Goal: Find specific page/section: Find specific page/section

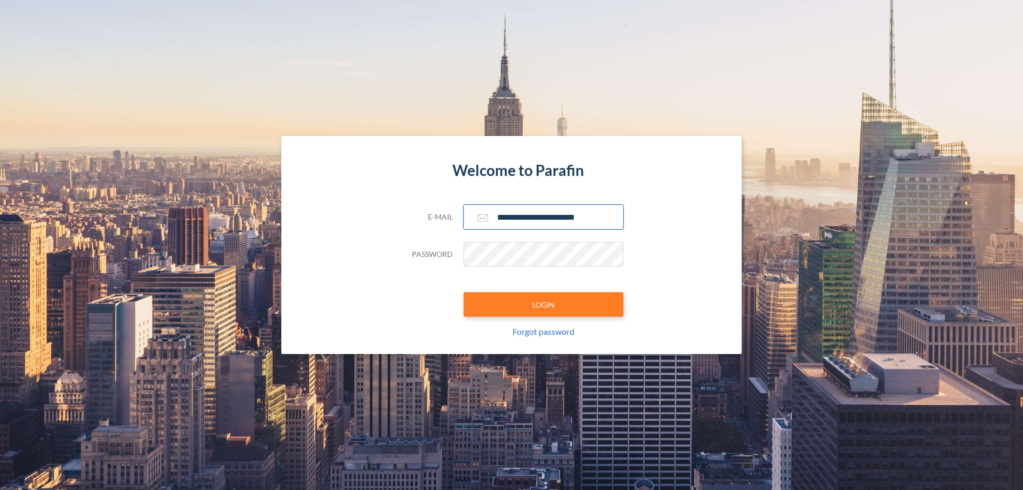
type input "**********"
click at [543, 304] on button "LOGIN" at bounding box center [544, 304] width 160 height 25
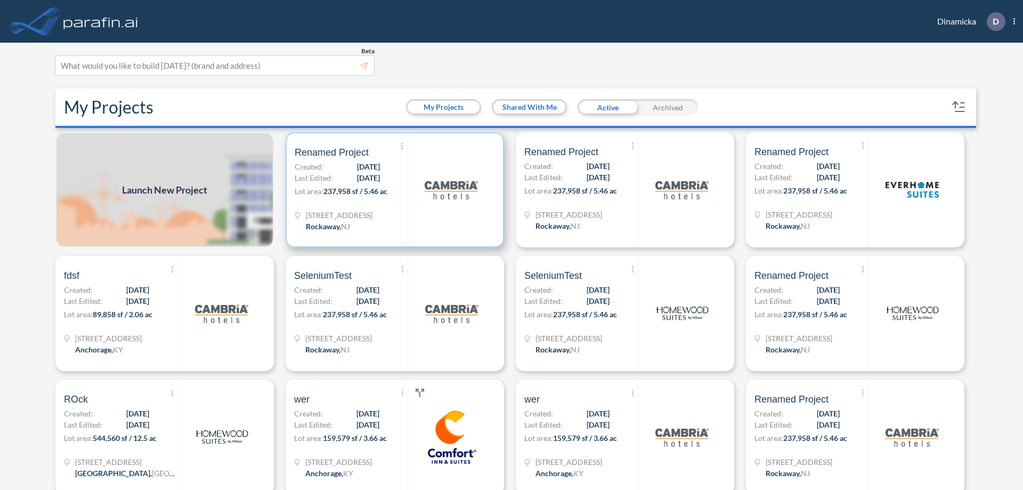
scroll to position [3, 0]
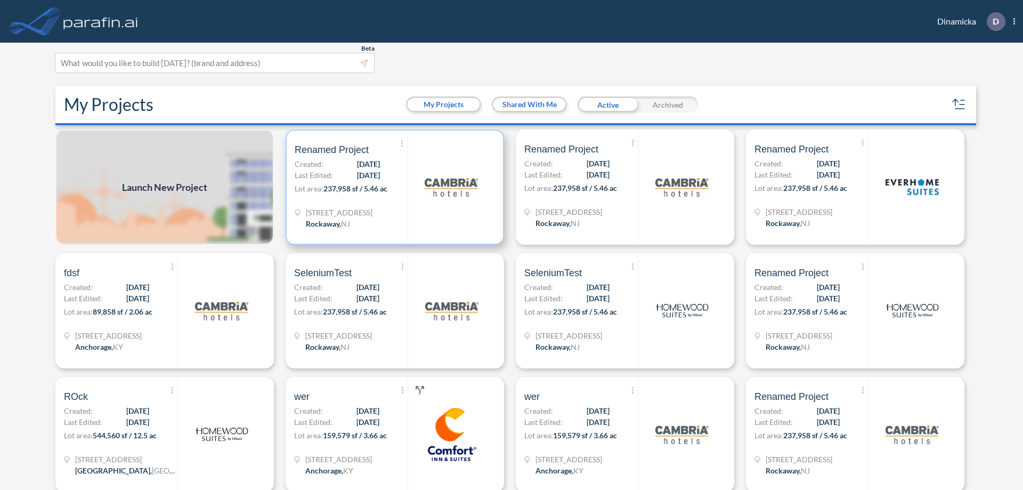
click at [393, 187] on p "Lot area: 237,958 sf / 5.46 ac" at bounding box center [351, 190] width 113 height 15
